Goal: Information Seeking & Learning: Learn about a topic

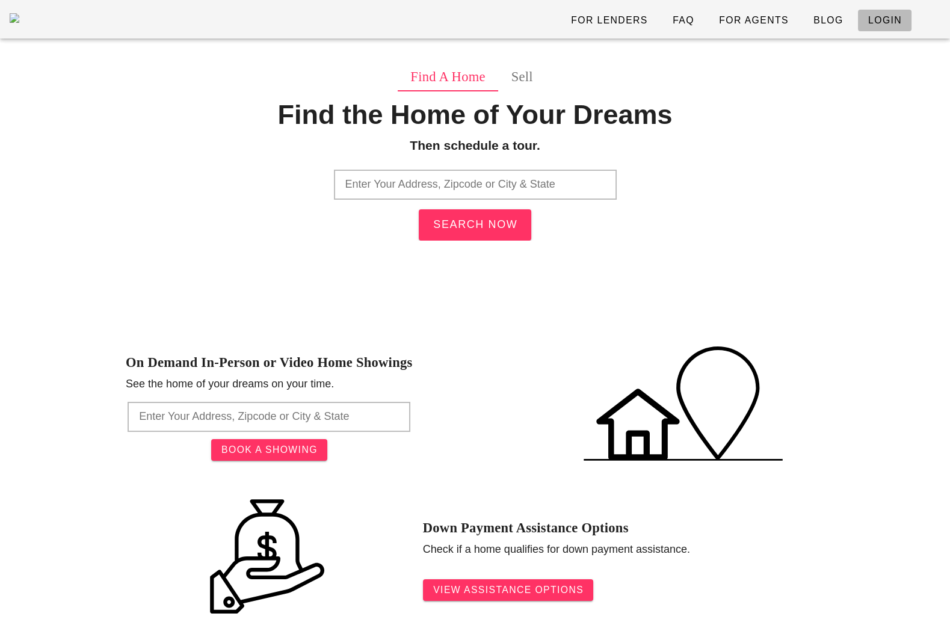
click at [883, 10] on link "Login" at bounding box center [885, 21] width 54 height 22
click at [405, 194] on input "text" at bounding box center [475, 185] width 283 height 30
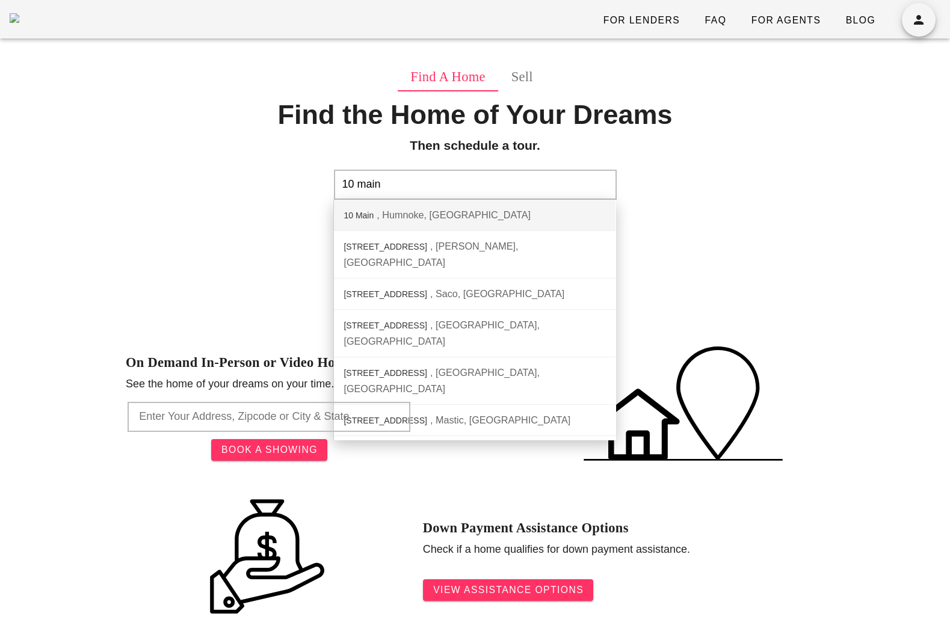
click at [424, 214] on div "Humnoke, AR" at bounding box center [454, 214] width 154 height 11
type input "10 Main, Humnoke, AR"
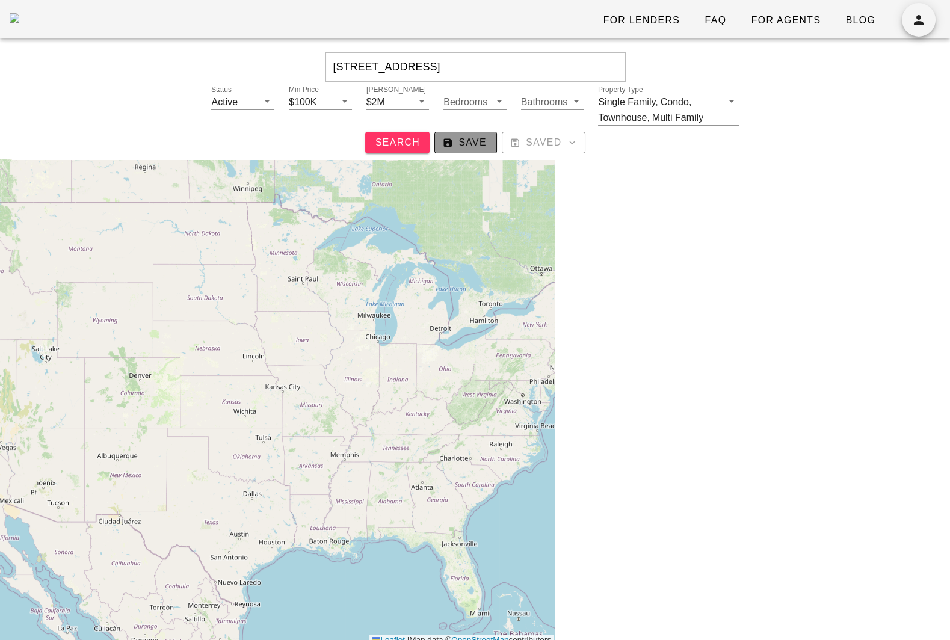
click at [467, 144] on span "Save" at bounding box center [466, 142] width 42 height 11
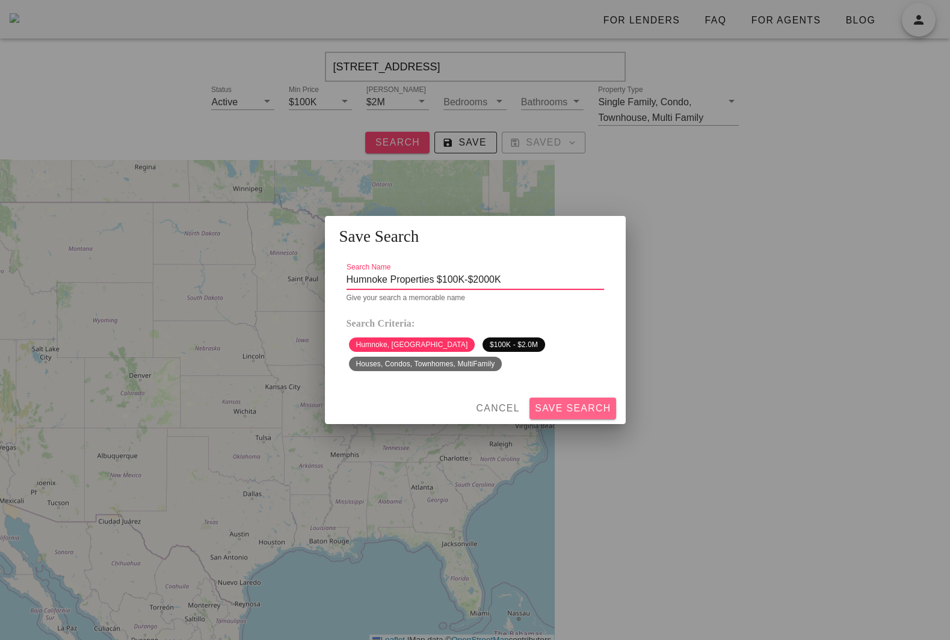
click at [576, 407] on span "Save Search" at bounding box center [572, 408] width 77 height 11
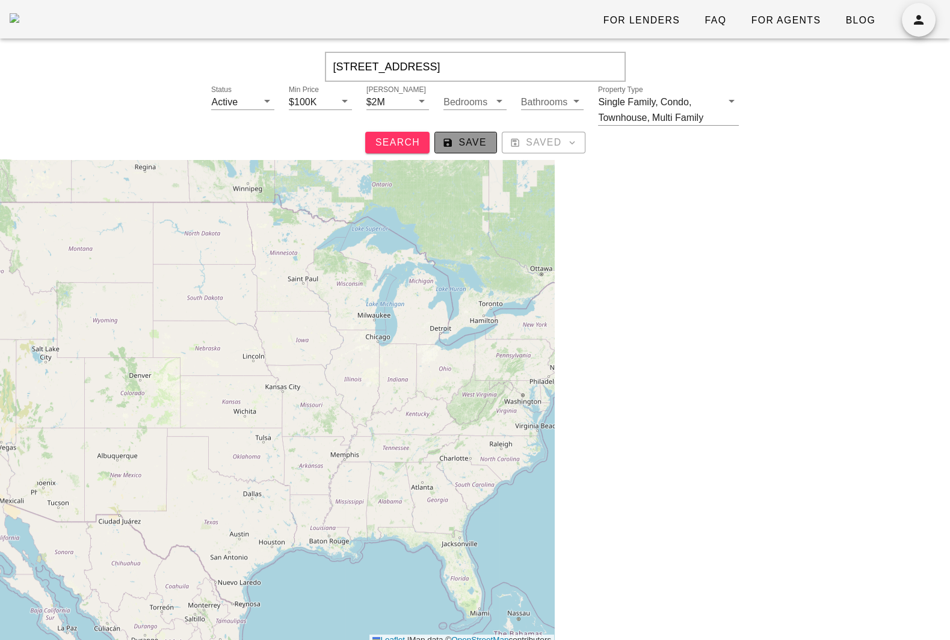
click at [472, 147] on span "Save" at bounding box center [466, 142] width 42 height 11
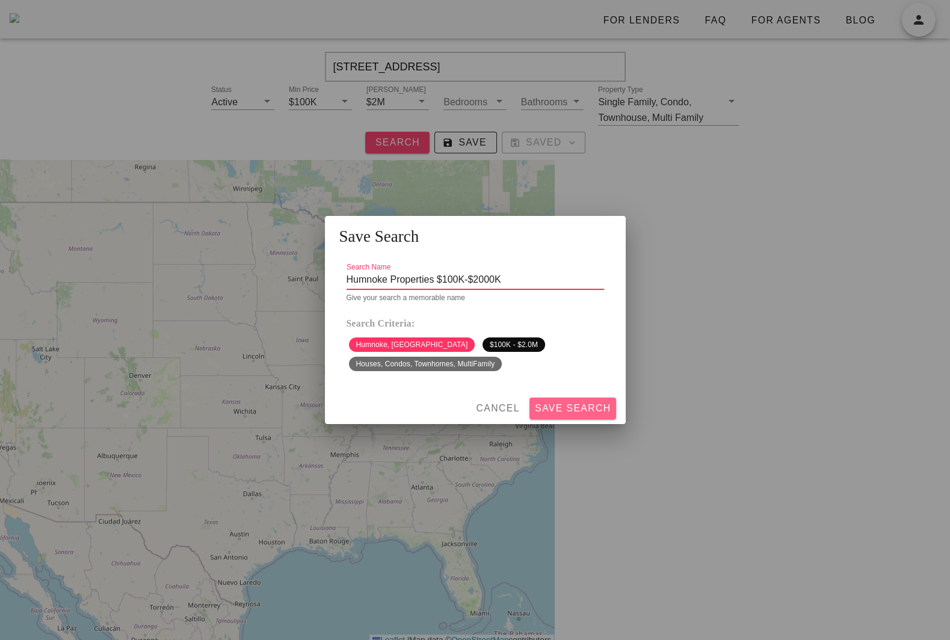
click at [588, 407] on span "Save Search" at bounding box center [572, 408] width 77 height 11
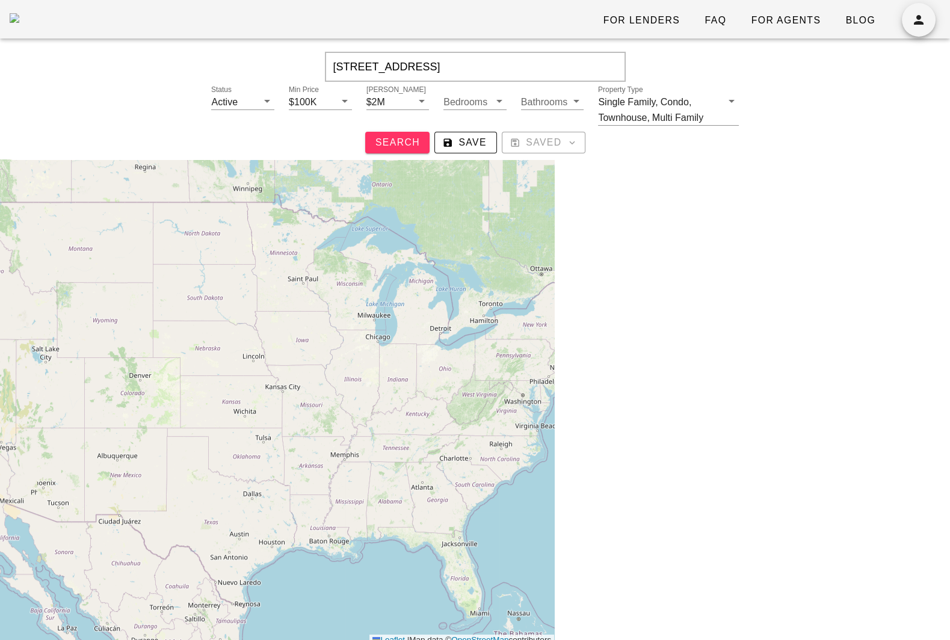
click at [743, 444] on div at bounding box center [752, 438] width 396 height 633
click at [396, 150] on button "Search" at bounding box center [397, 143] width 64 height 22
click at [408, 156] on div "10 Main, Humnoke, AR, 72072 Status Active Min Price $100K Max Price $2M Bedroom…" at bounding box center [475, 100] width 926 height 119
click at [401, 142] on span "Search" at bounding box center [397, 142] width 45 height 11
click at [921, 26] on icon "button" at bounding box center [918, 20] width 14 height 14
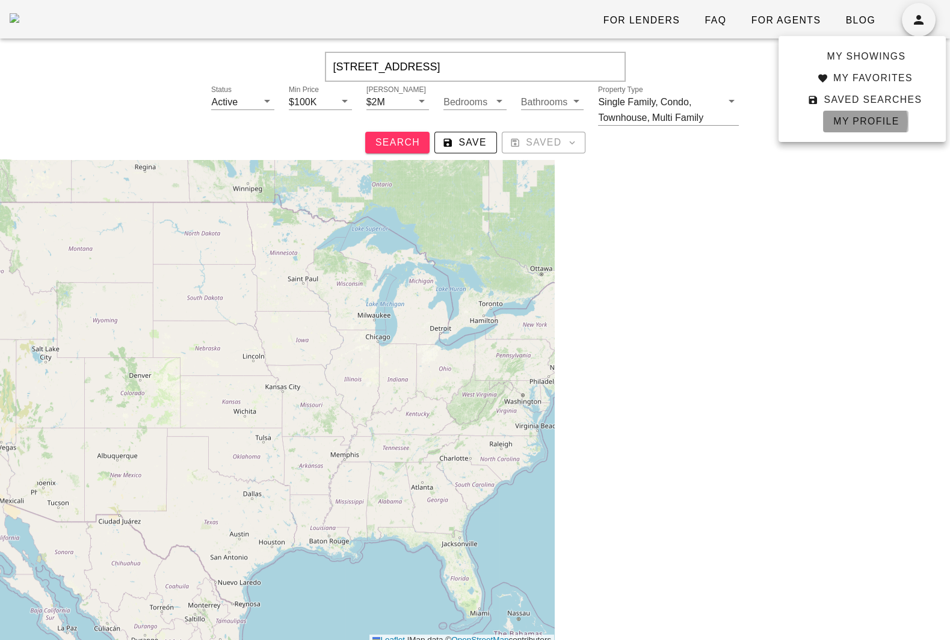
click at [874, 122] on span "My Profile" at bounding box center [866, 121] width 67 height 11
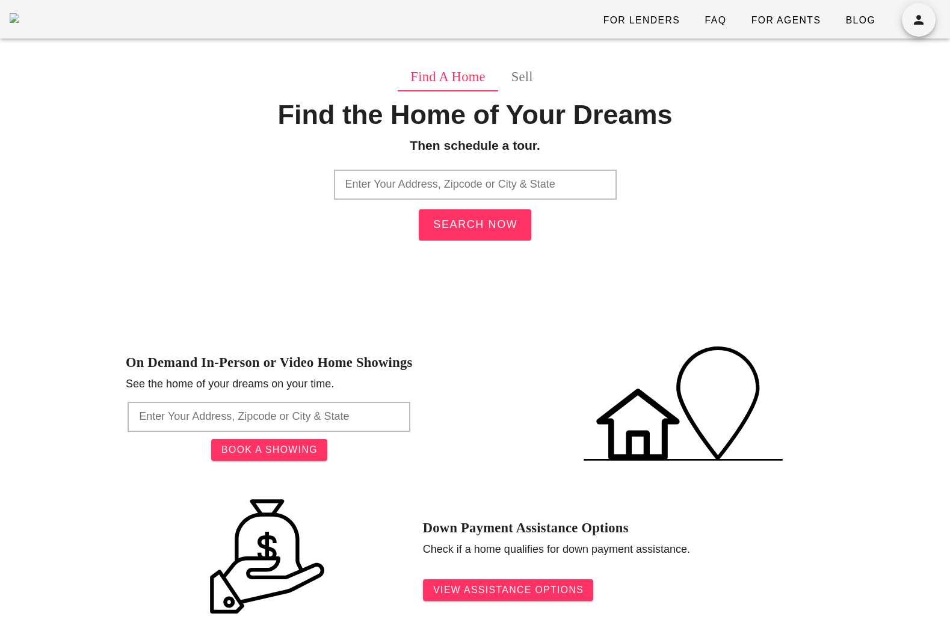
click at [457, 187] on input "text" at bounding box center [475, 185] width 283 height 30
click at [378, 185] on input "text" at bounding box center [475, 185] width 283 height 30
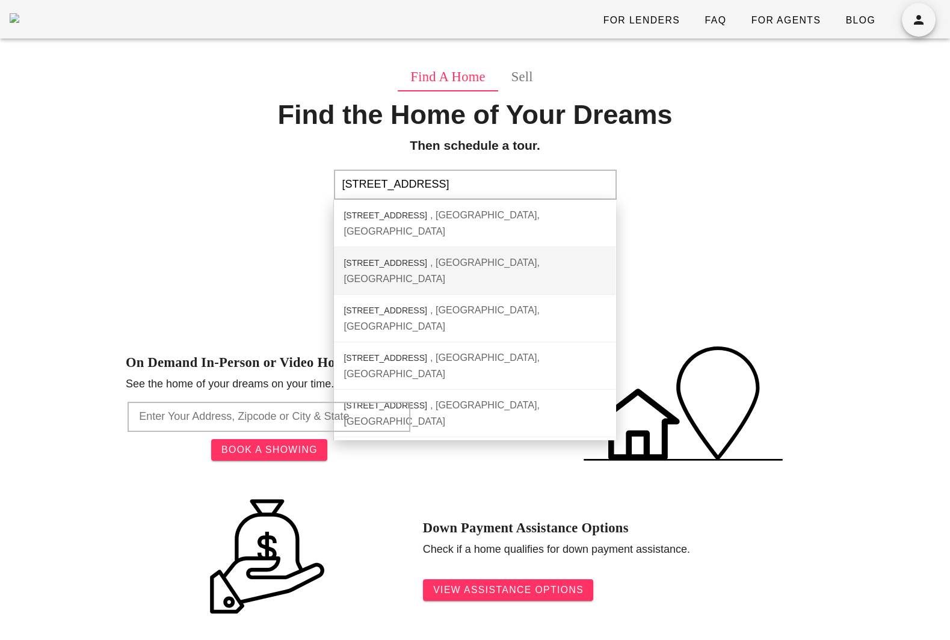
click at [412, 257] on div "[GEOGRAPHIC_DATA], [GEOGRAPHIC_DATA]" at bounding box center [442, 270] width 196 height 27
type input "10 Main St, Berlin, CT"
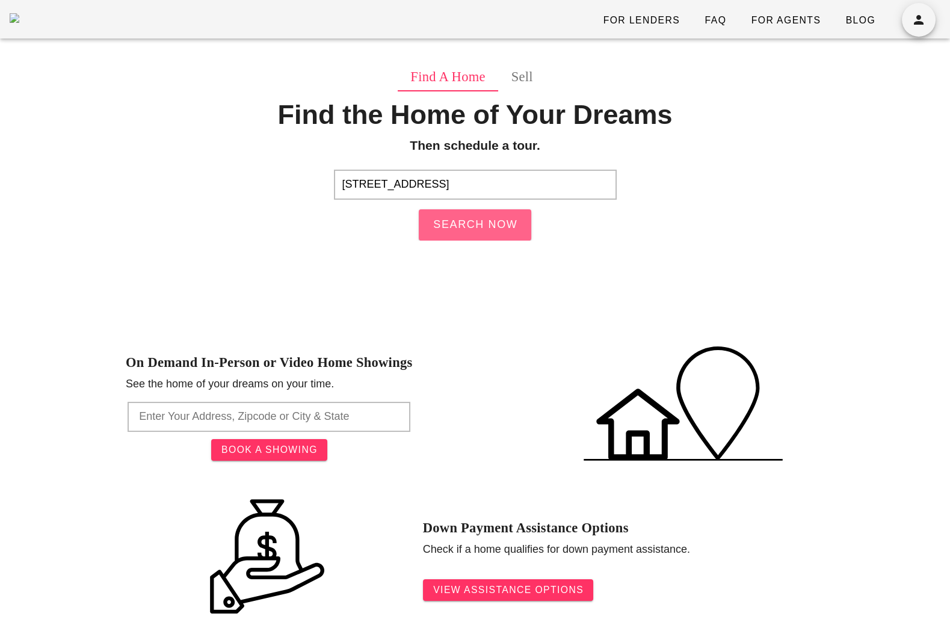
click at [507, 226] on span "Search Now" at bounding box center [475, 224] width 85 height 13
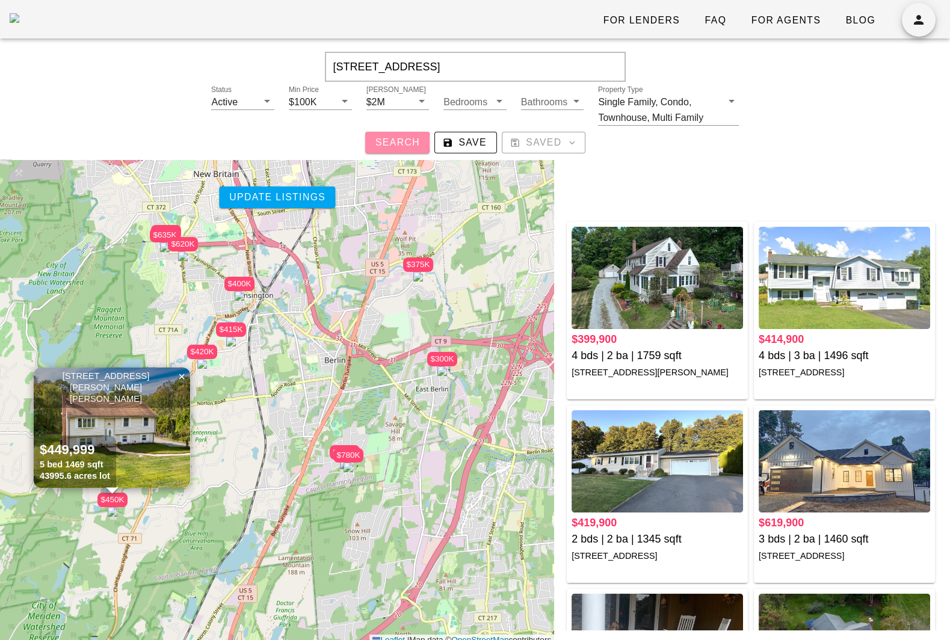
click at [386, 138] on span "Search" at bounding box center [397, 142] width 45 height 11
click at [461, 144] on span "Save" at bounding box center [466, 142] width 42 height 11
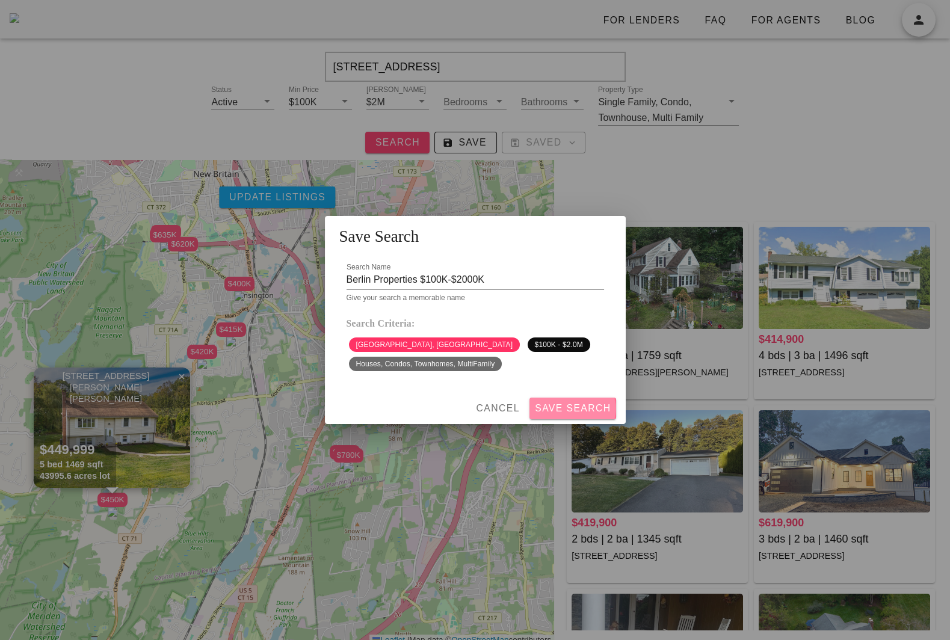
click at [576, 411] on span "Save Search" at bounding box center [572, 408] width 77 height 11
click at [611, 283] on div "Search Name Berlin Properties $100K-$2000K Failed to save search. Please try ag…" at bounding box center [475, 323] width 301 height 140
click at [504, 413] on span "Cancel" at bounding box center [497, 408] width 45 height 11
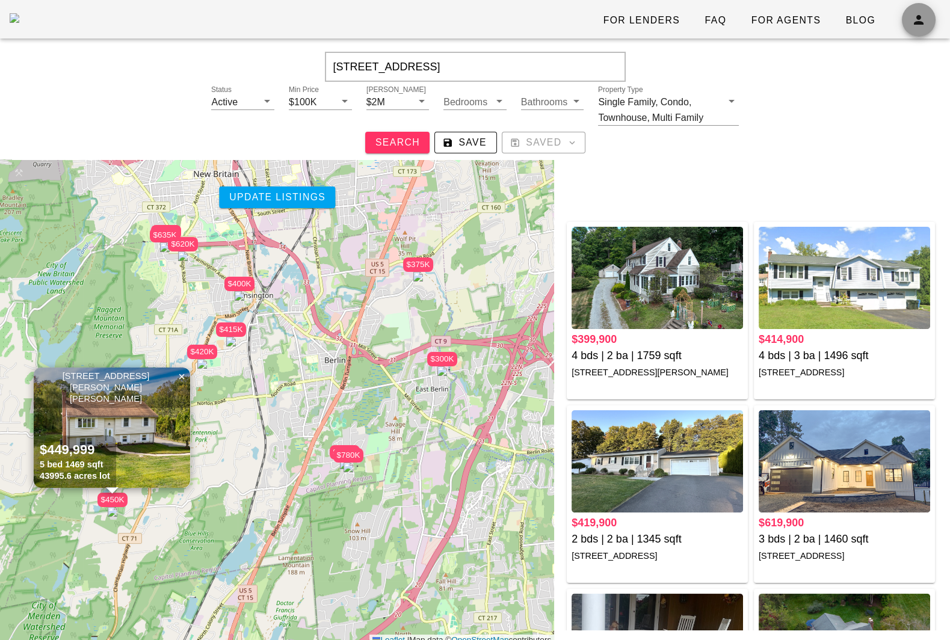
click at [914, 21] on icon "button" at bounding box center [918, 20] width 14 height 14
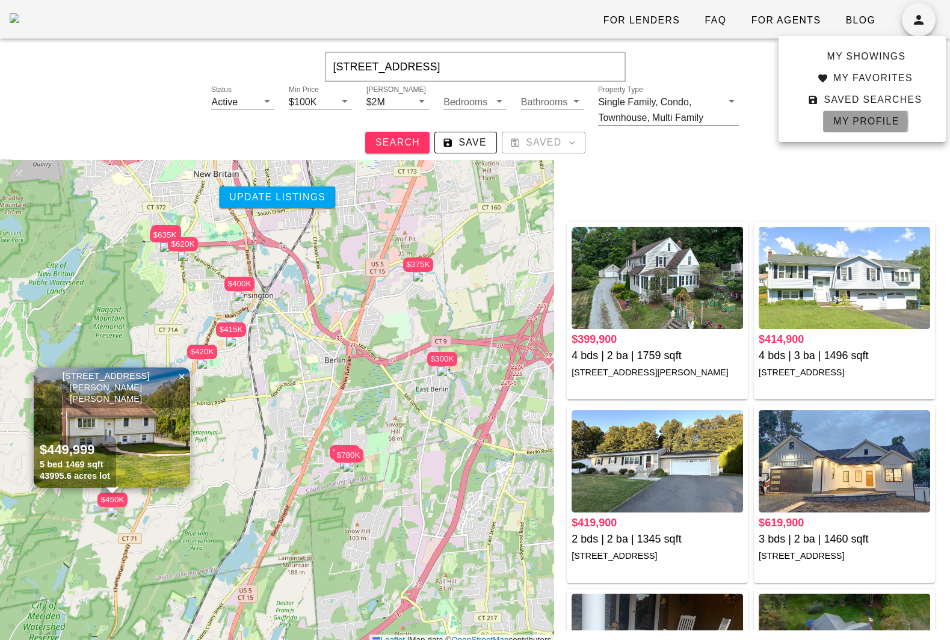
click at [863, 116] on span "My Profile" at bounding box center [866, 121] width 67 height 11
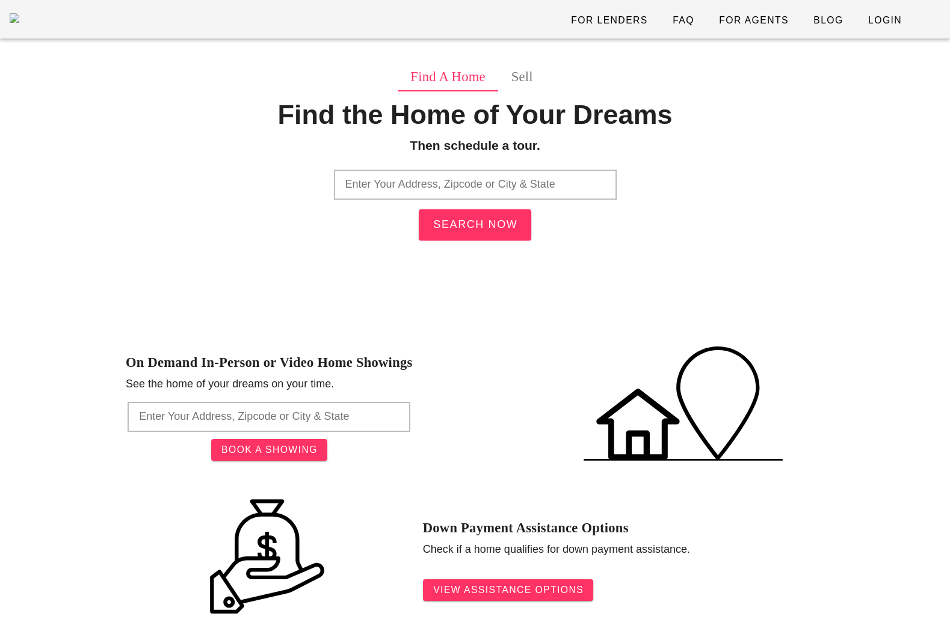
click at [362, 180] on input "text" at bounding box center [475, 185] width 283 height 30
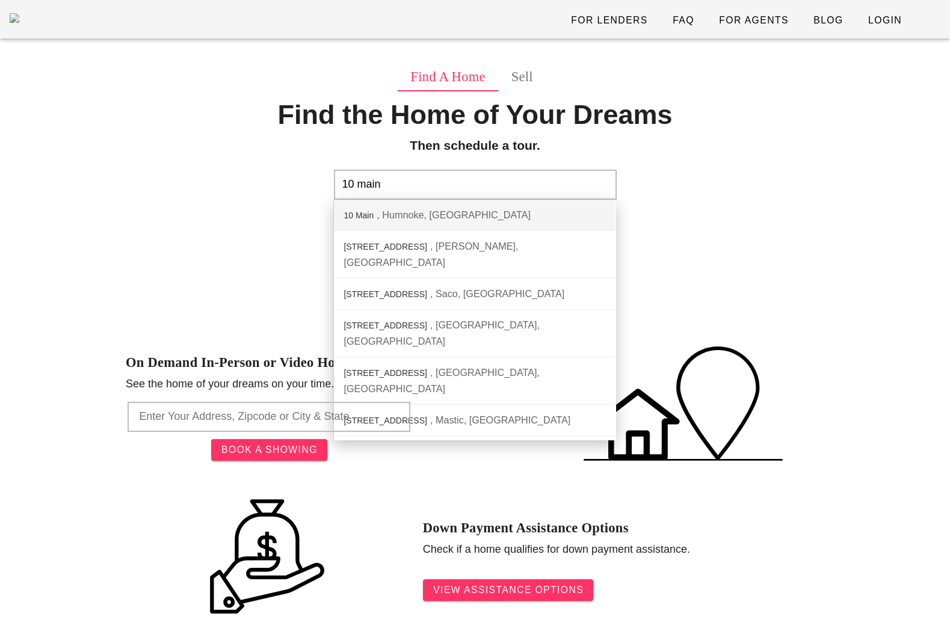
click at [382, 212] on div "Humnoke, AR" at bounding box center [454, 214] width 154 height 11
type input "10 Main, Humnoke, AR"
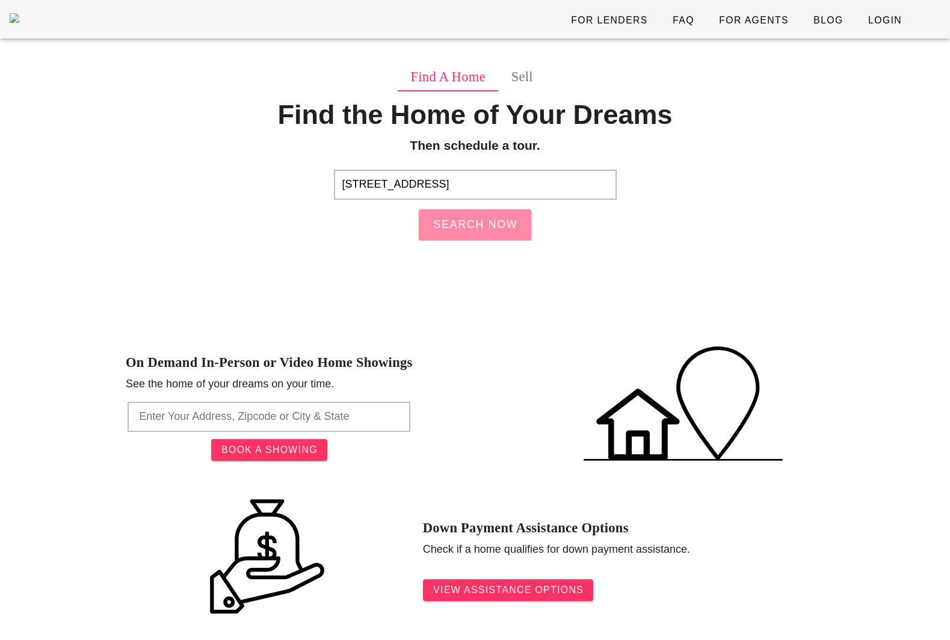
click at [473, 226] on span "Search Now" at bounding box center [475, 224] width 85 height 13
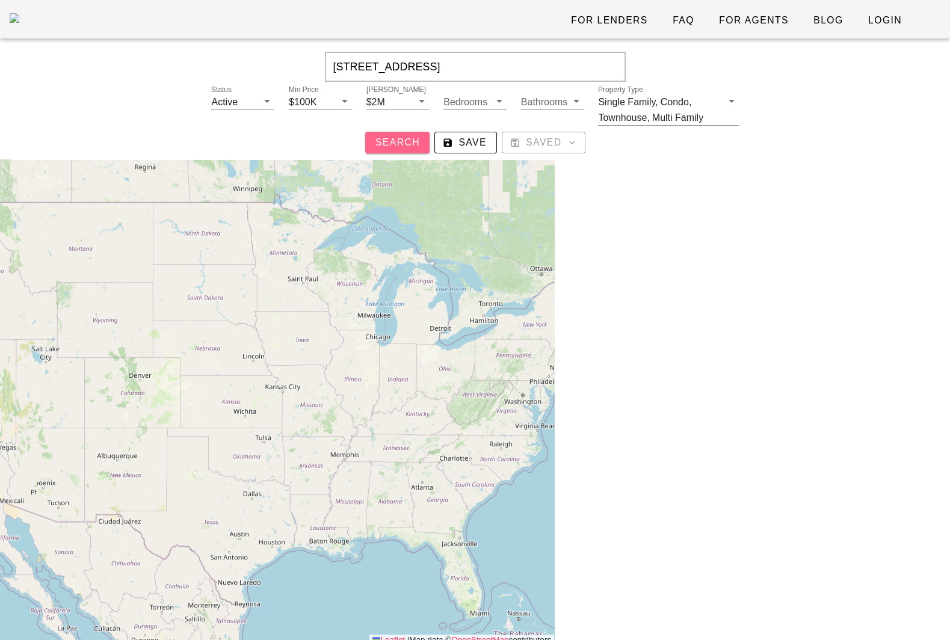
click at [373, 148] on button "Search" at bounding box center [397, 143] width 64 height 22
click at [385, 141] on span "Search" at bounding box center [397, 142] width 45 height 11
click at [931, 221] on div at bounding box center [752, 438] width 396 height 633
drag, startPoint x: 449, startPoint y: 63, endPoint x: 581, endPoint y: 61, distance: 131.2
click at [581, 61] on input "[STREET_ADDRESS]" at bounding box center [475, 67] width 301 height 30
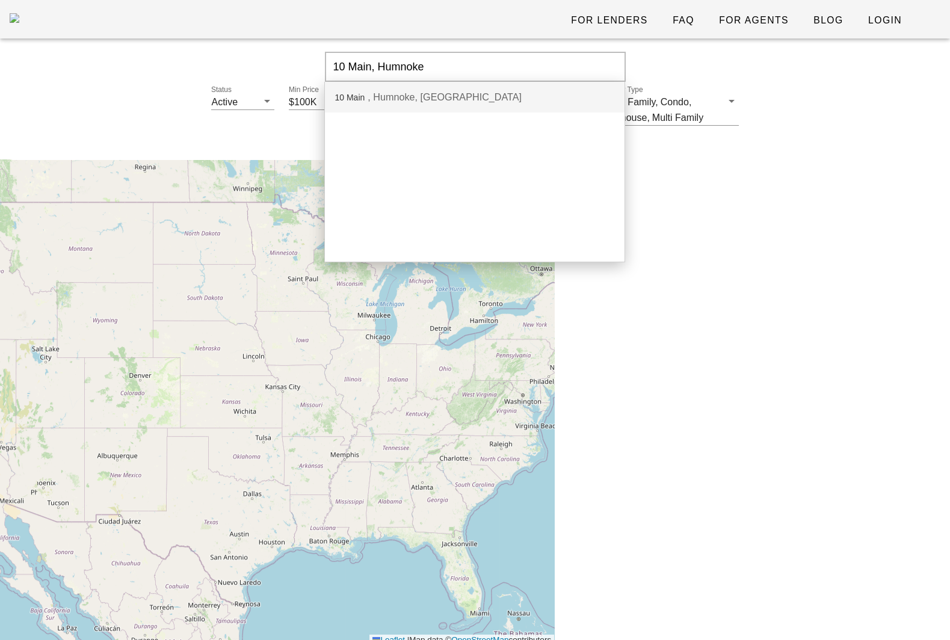
click at [439, 97] on div "[STREET_ADDRESS]" at bounding box center [475, 97] width 300 height 31
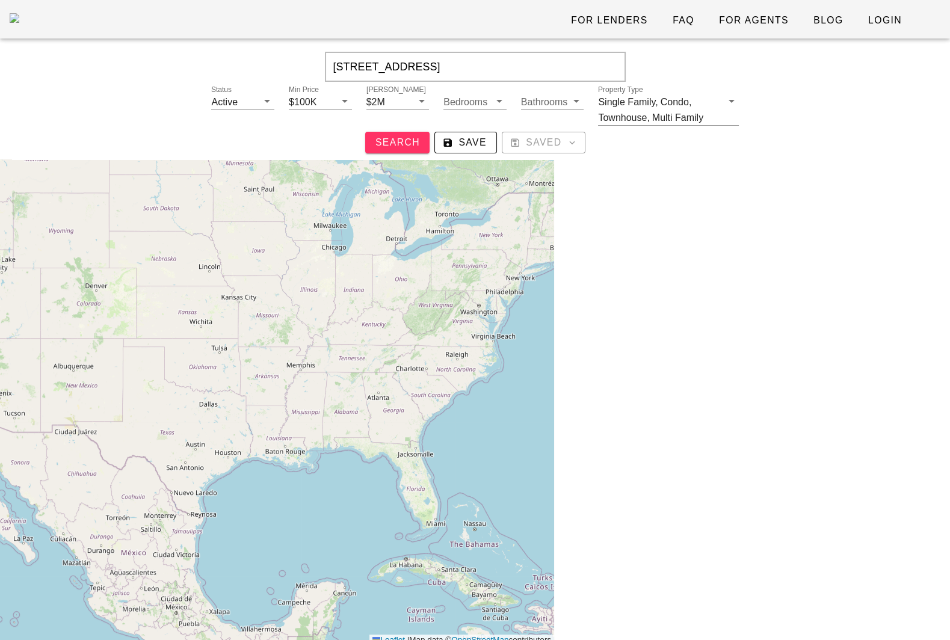
drag, startPoint x: 377, startPoint y: 67, endPoint x: 278, endPoint y: 67, distance: 99.3
click at [278, 67] on div "[STREET_ADDRESS]" at bounding box center [475, 67] width 914 height 30
type input "Humnoke, [GEOGRAPHIC_DATA]"
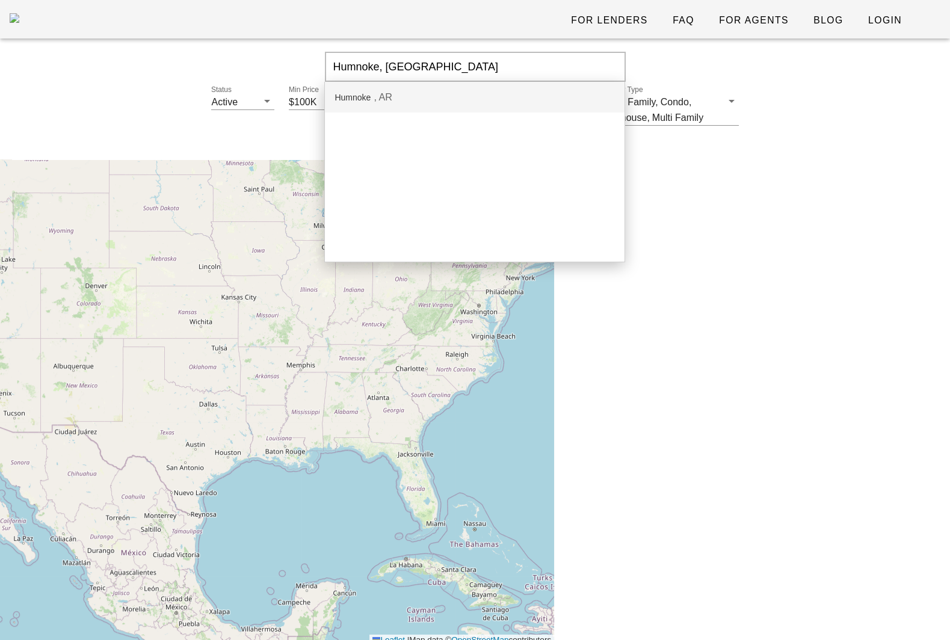
click at [396, 67] on input "Humnoke, [GEOGRAPHIC_DATA]" at bounding box center [475, 67] width 301 height 30
click at [390, 96] on div "AR" at bounding box center [383, 96] width 19 height 11
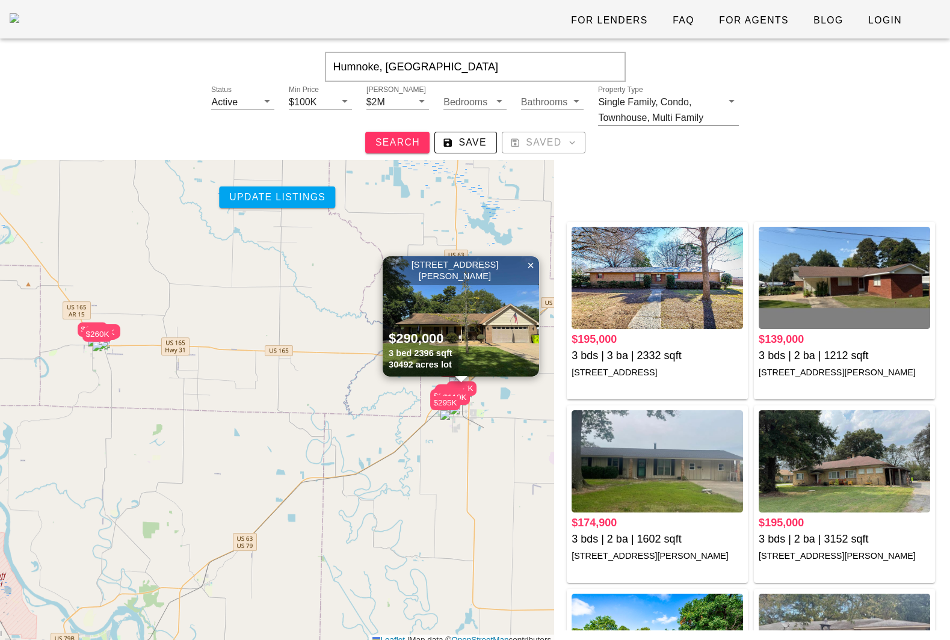
click at [760, 127] on div "Status Active Min Price $100K Max Price $2M Bedrooms Bathrooms Property Type Si…" at bounding box center [475, 120] width 928 height 67
click at [870, 20] on span "Login" at bounding box center [885, 20] width 34 height 11
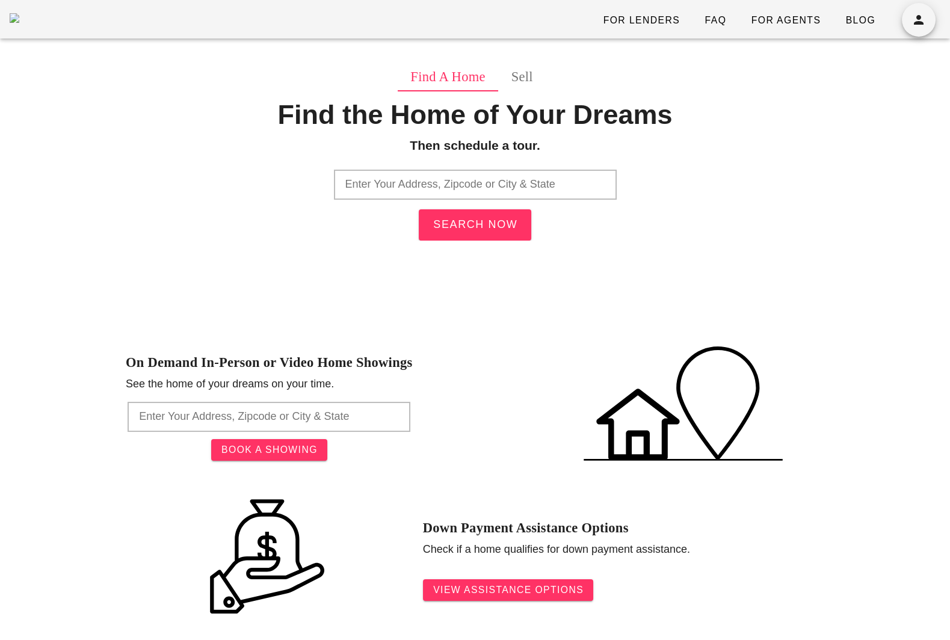
click at [409, 187] on input "text" at bounding box center [475, 185] width 283 height 30
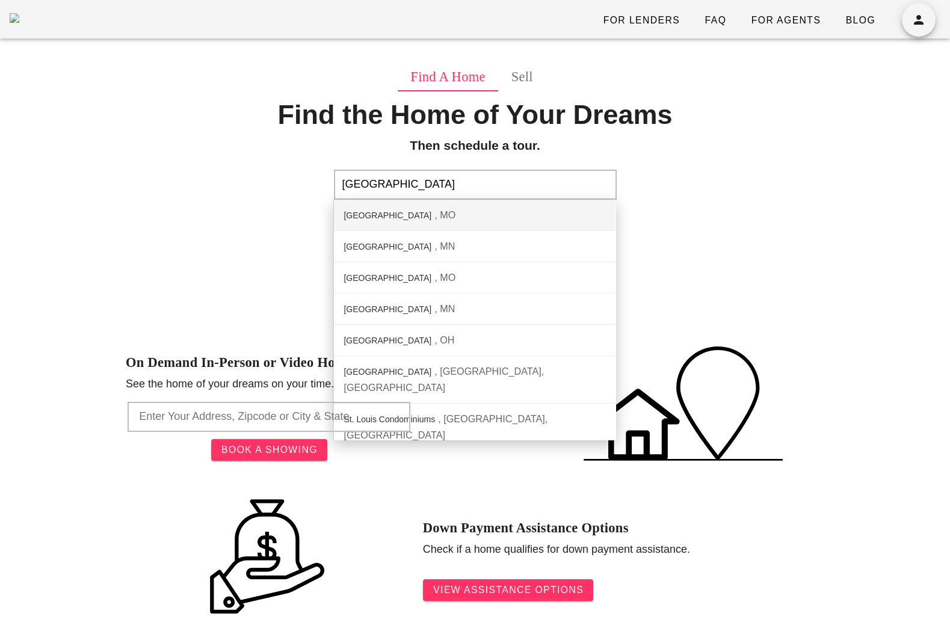
click at [421, 214] on div "St. Louis City MO" at bounding box center [475, 215] width 282 height 31
type input "St. Louis City, MO"
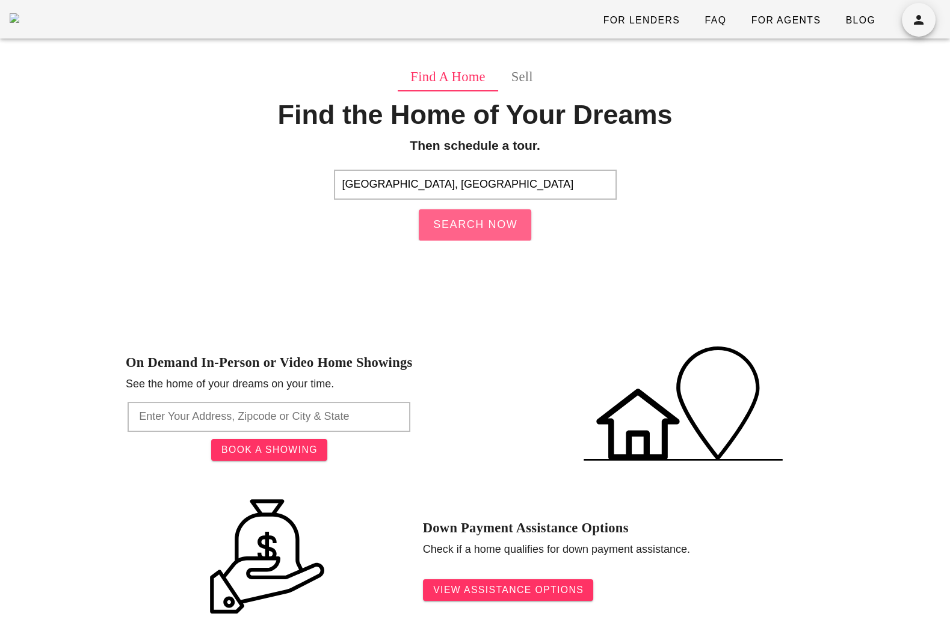
click at [485, 218] on span "Search Now" at bounding box center [475, 224] width 85 height 13
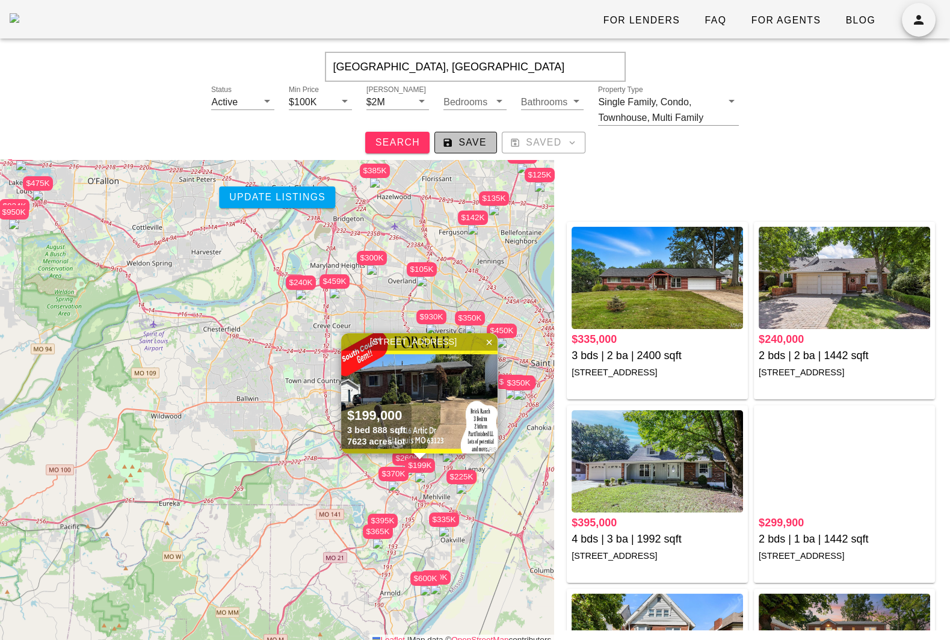
click at [466, 146] on span "Save" at bounding box center [466, 142] width 42 height 11
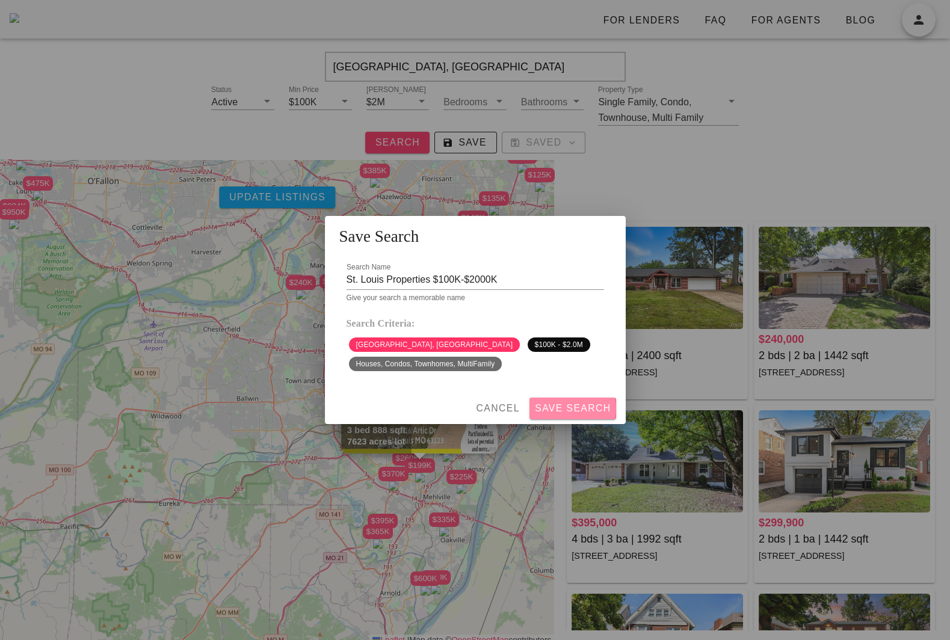
click at [567, 409] on span "Save Search" at bounding box center [572, 408] width 77 height 11
click at [494, 404] on span "Cancel" at bounding box center [497, 408] width 45 height 11
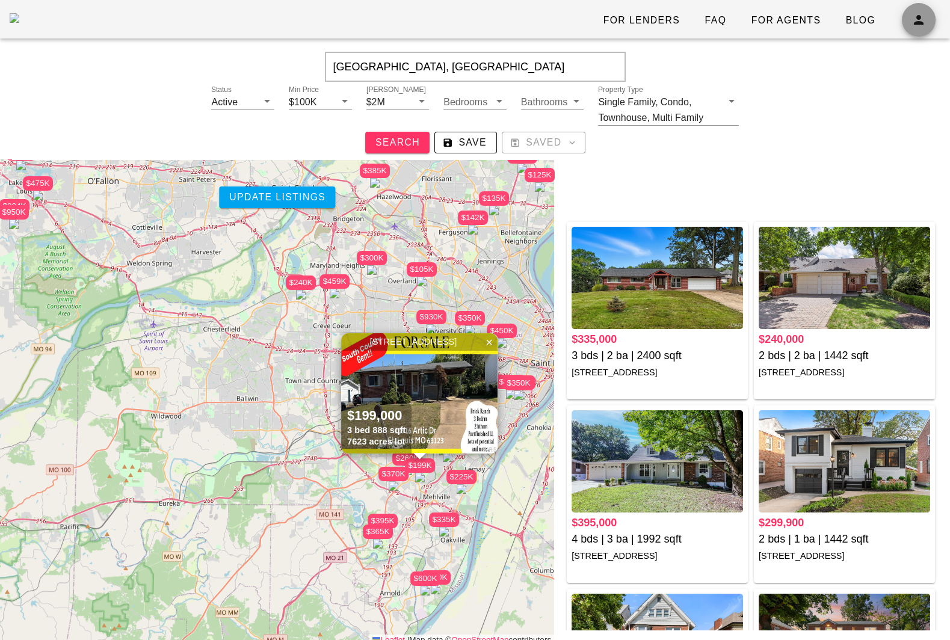
click at [919, 26] on icon "button" at bounding box center [918, 20] width 14 height 14
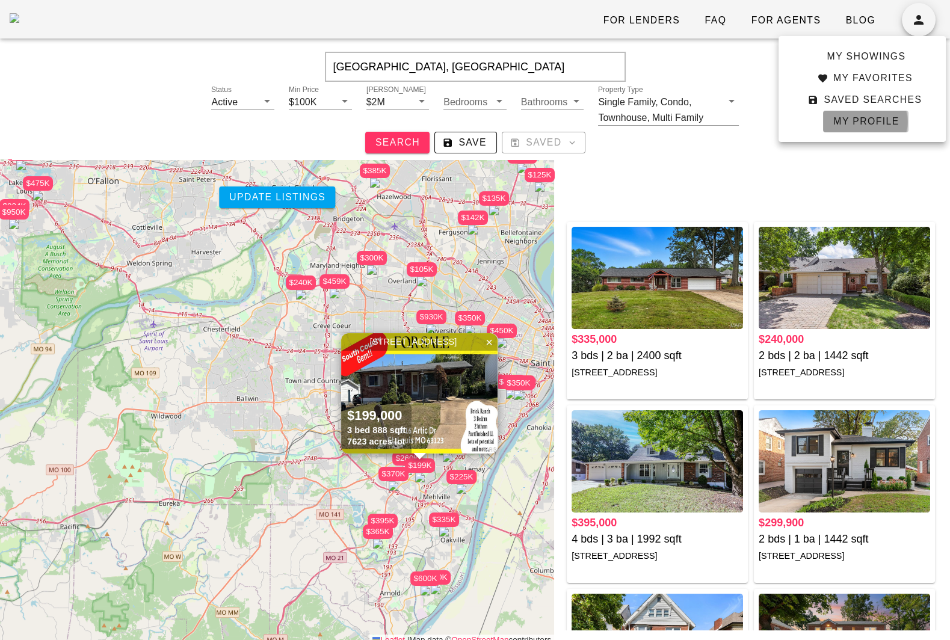
click at [860, 116] on span "My Profile" at bounding box center [866, 121] width 67 height 11
